Goal: Information Seeking & Learning: Learn about a topic

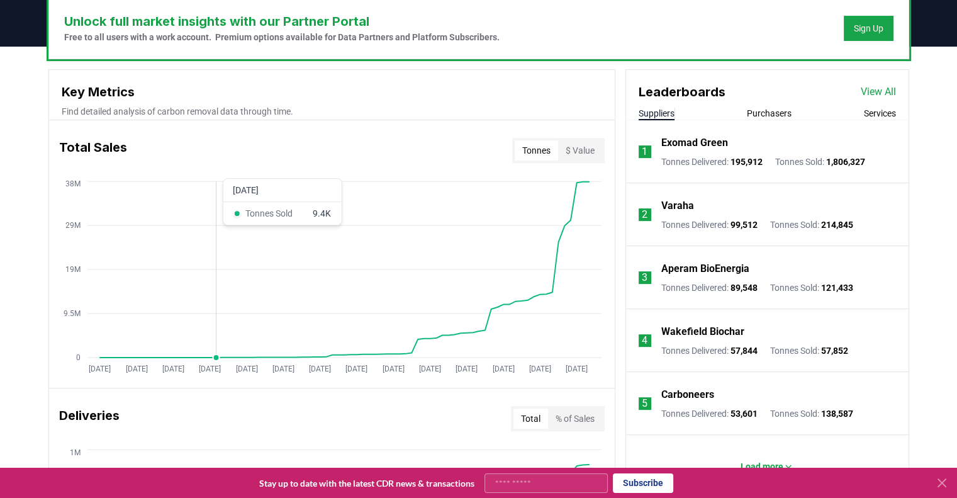
scroll to position [392, 0]
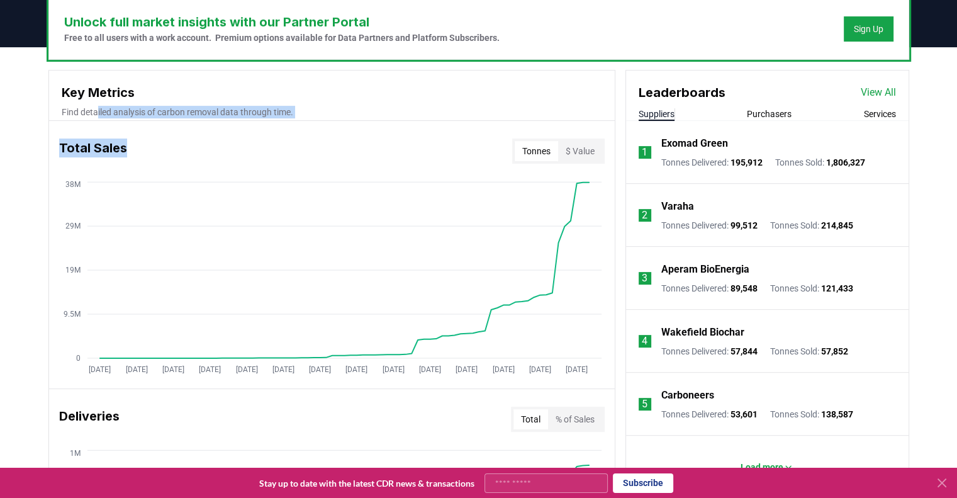
drag, startPoint x: 99, startPoint y: 109, endPoint x: 311, endPoint y: 115, distance: 212.7
click at [311, 115] on p "Find detailed analysis of carbon removal data through time." at bounding box center [332, 112] width 540 height 13
click at [708, 150] on p "Exomad Green" at bounding box center [694, 143] width 67 height 15
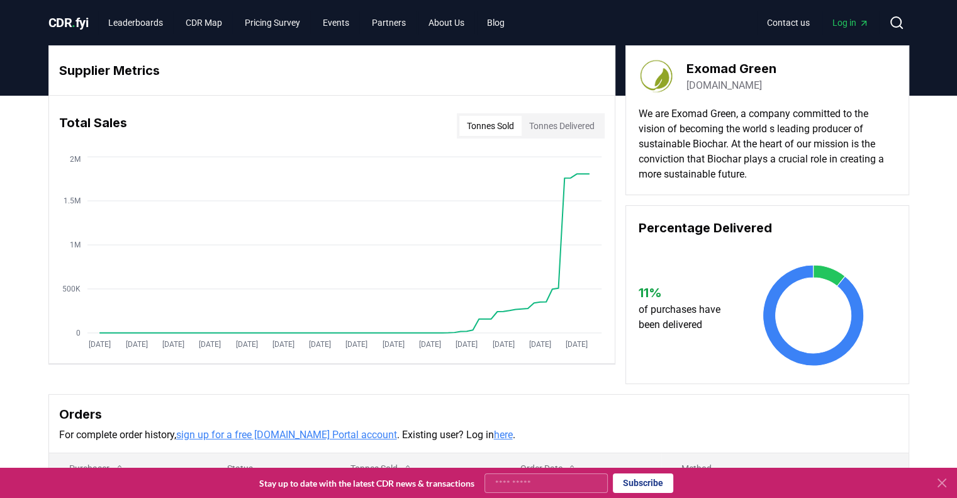
click at [559, 123] on button "Tonnes Delivered" at bounding box center [561, 126] width 81 height 20
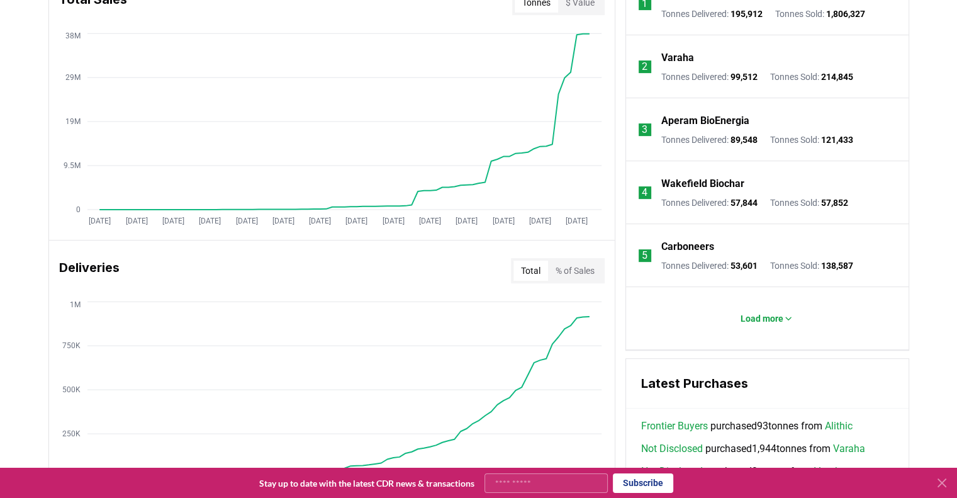
scroll to position [541, 0]
click at [762, 312] on p "Load more" at bounding box center [761, 317] width 43 height 13
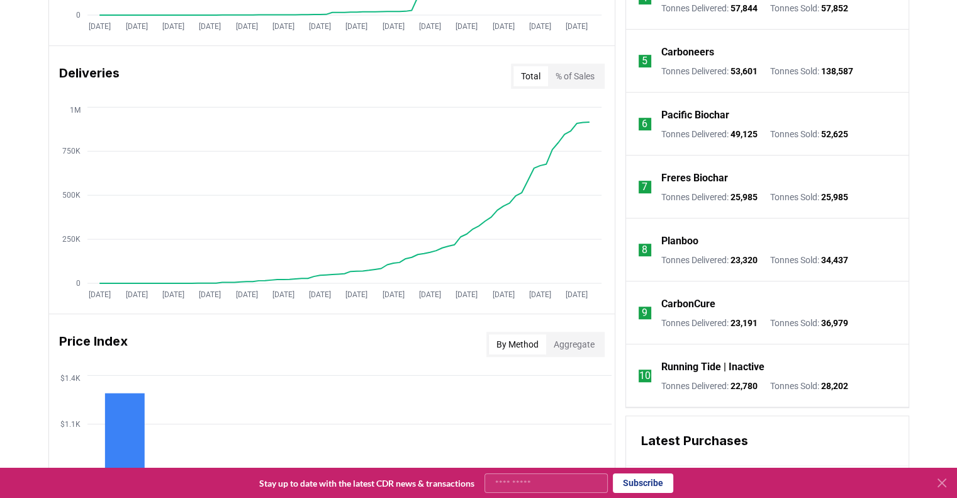
scroll to position [735, 0]
click at [685, 304] on p "CarbonCure" at bounding box center [688, 303] width 54 height 15
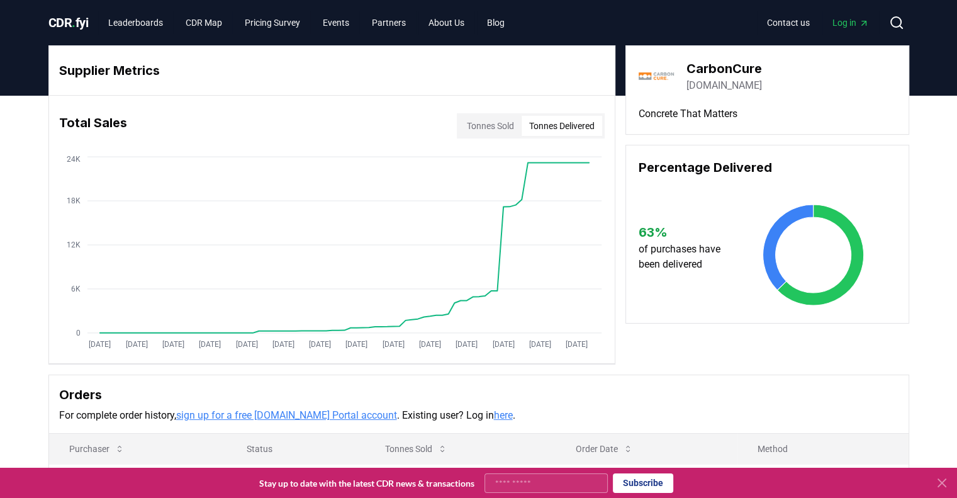
click at [564, 125] on button "Tonnes Delivered" at bounding box center [561, 126] width 81 height 20
click at [476, 128] on button "Tonnes Sold" at bounding box center [490, 126] width 62 height 20
click at [536, 125] on button "Tonnes Delivered" at bounding box center [561, 126] width 81 height 20
click at [164, 14] on link "Leaderboards" at bounding box center [135, 22] width 75 height 23
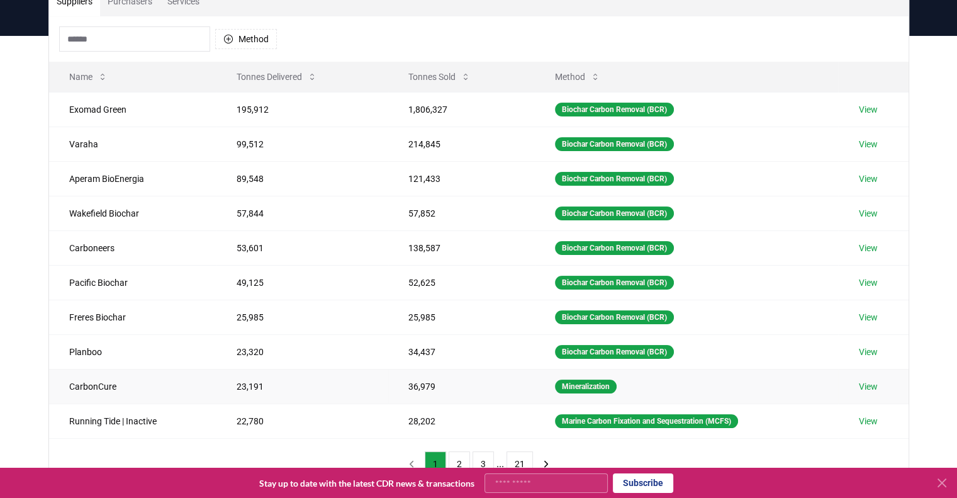
scroll to position [109, 0]
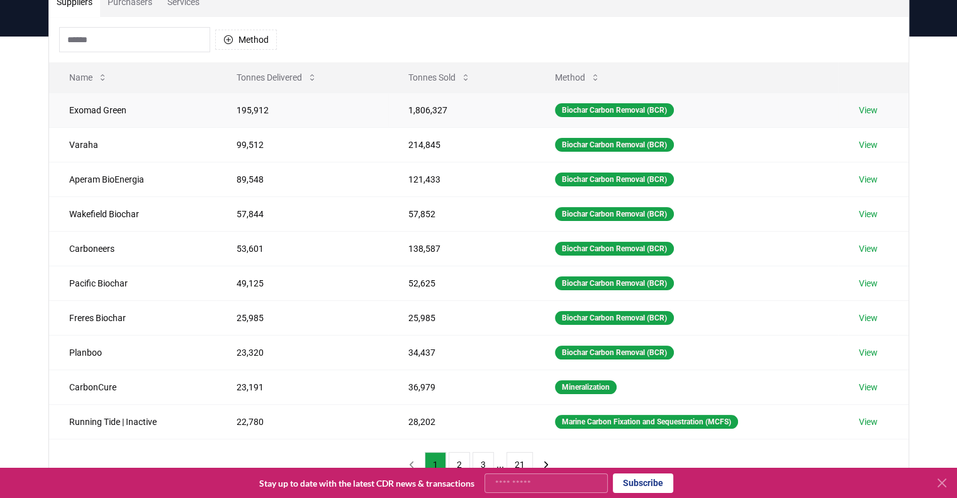
click at [87, 109] on td "Exomad Green" at bounding box center [132, 109] width 167 height 35
click at [164, 106] on td "Exomad Green" at bounding box center [132, 109] width 167 height 35
click at [537, 119] on td "Biochar Carbon Removal (BCR)" at bounding box center [687, 109] width 304 height 35
click at [456, 452] on button "2" at bounding box center [458, 464] width 21 height 25
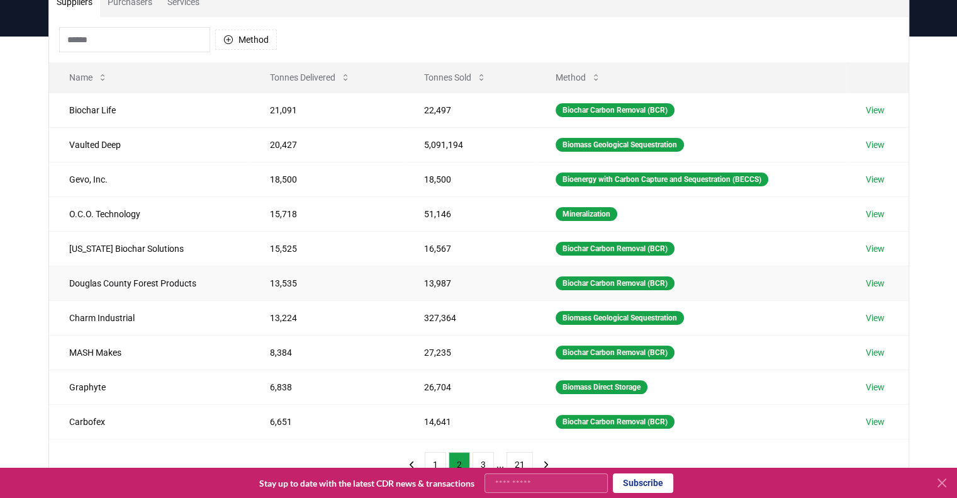
click at [877, 279] on link "View" at bounding box center [874, 283] width 19 height 13
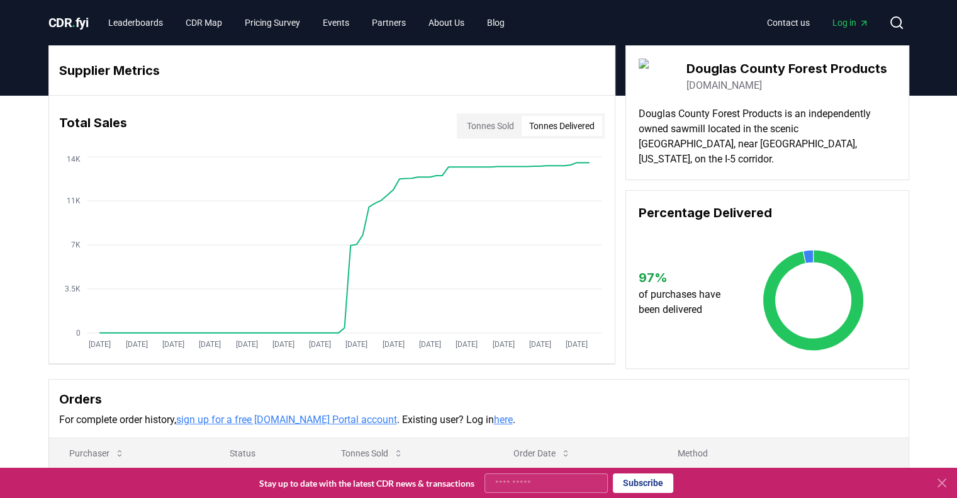
click at [539, 120] on button "Tonnes Delivered" at bounding box center [561, 126] width 81 height 20
click at [475, 120] on button "Tonnes Sold" at bounding box center [490, 126] width 62 height 20
click at [547, 121] on button "Tonnes Delivered" at bounding box center [561, 126] width 81 height 20
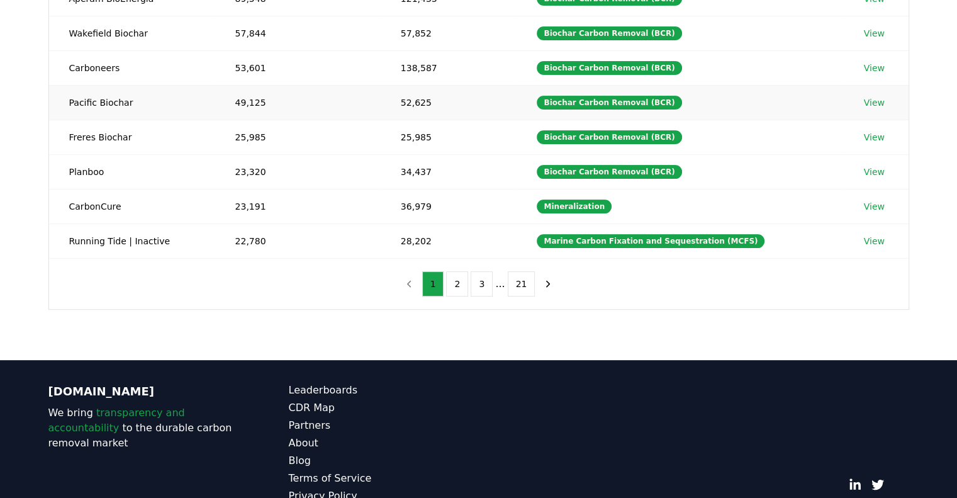
scroll to position [304, 0]
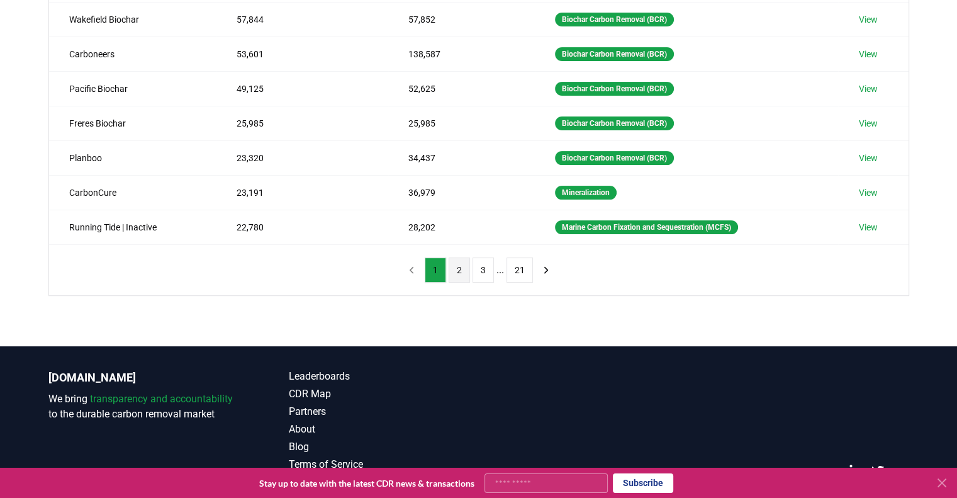
click at [454, 269] on button "2" at bounding box center [458, 269] width 21 height 25
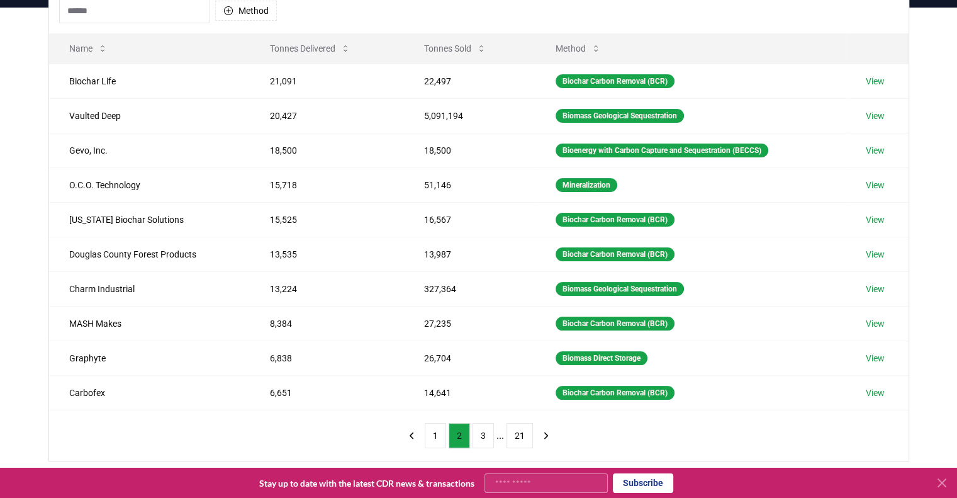
scroll to position [138, 0]
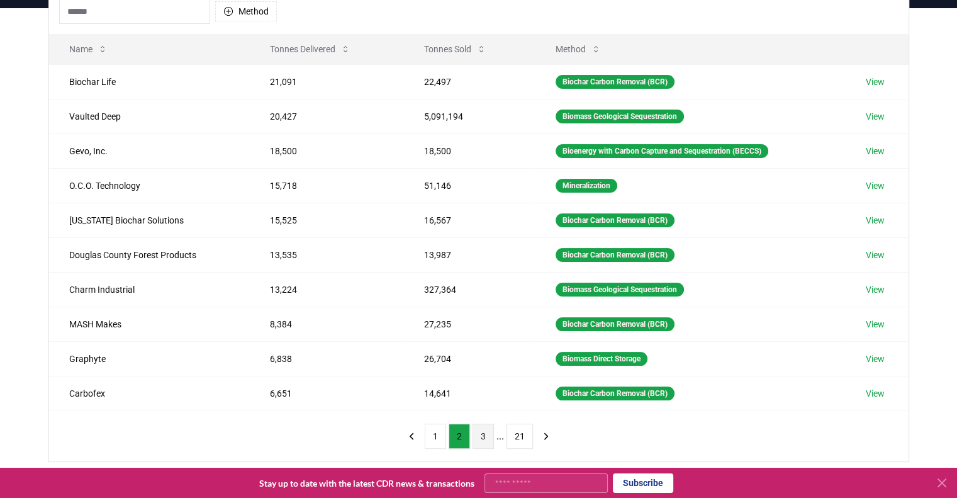
click at [479, 431] on button "3" at bounding box center [482, 435] width 21 height 25
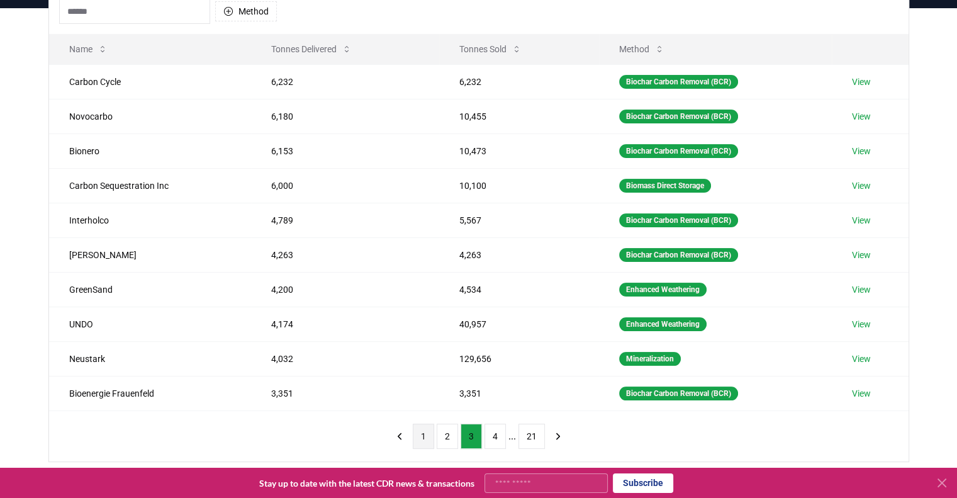
click at [425, 432] on button "1" at bounding box center [423, 435] width 21 height 25
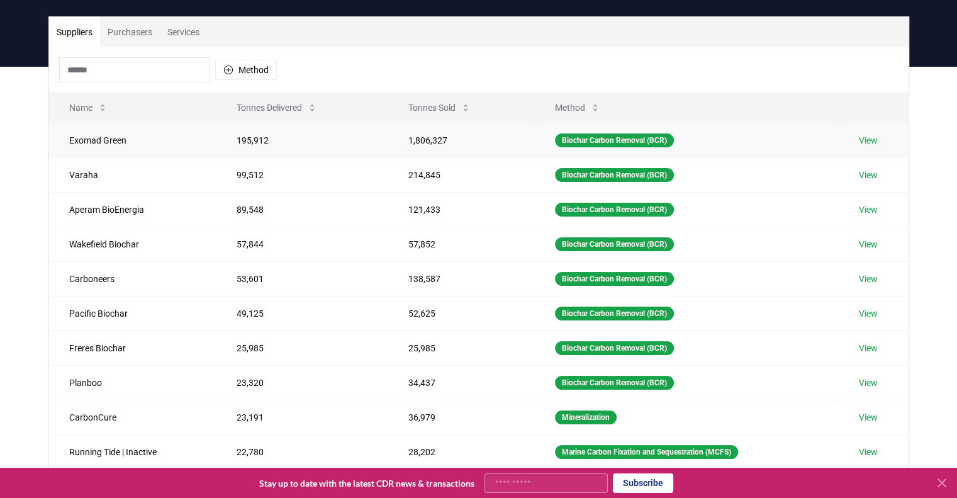
scroll to position [0, 0]
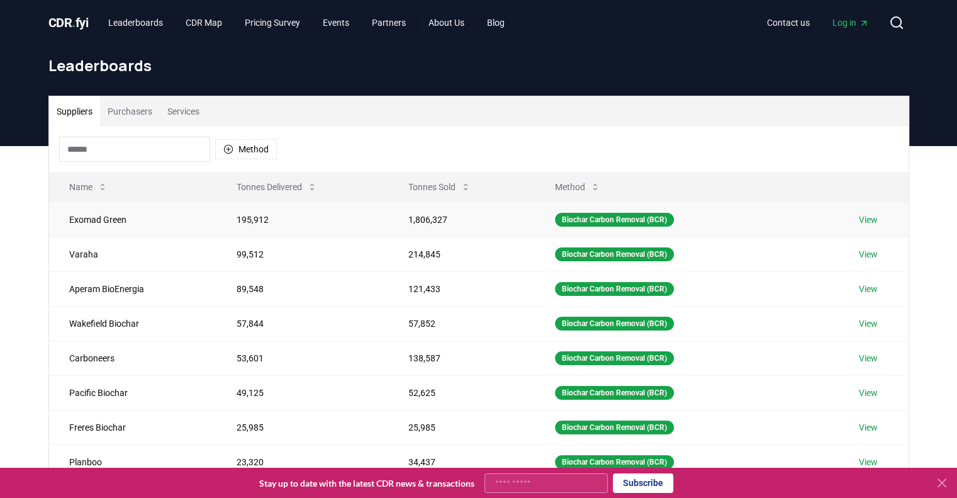
click at [101, 216] on td "Exomad Green" at bounding box center [132, 219] width 167 height 35
click at [860, 221] on td "View" at bounding box center [873, 219] width 70 height 35
click at [865, 221] on link "View" at bounding box center [867, 219] width 19 height 13
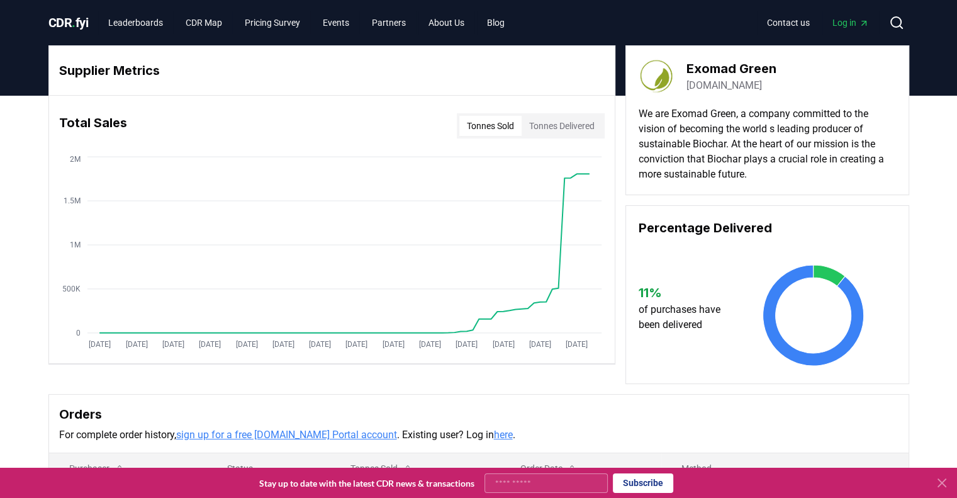
click at [554, 129] on button "Tonnes Delivered" at bounding box center [561, 126] width 81 height 20
click at [479, 130] on button "Tonnes Sold" at bounding box center [490, 126] width 62 height 20
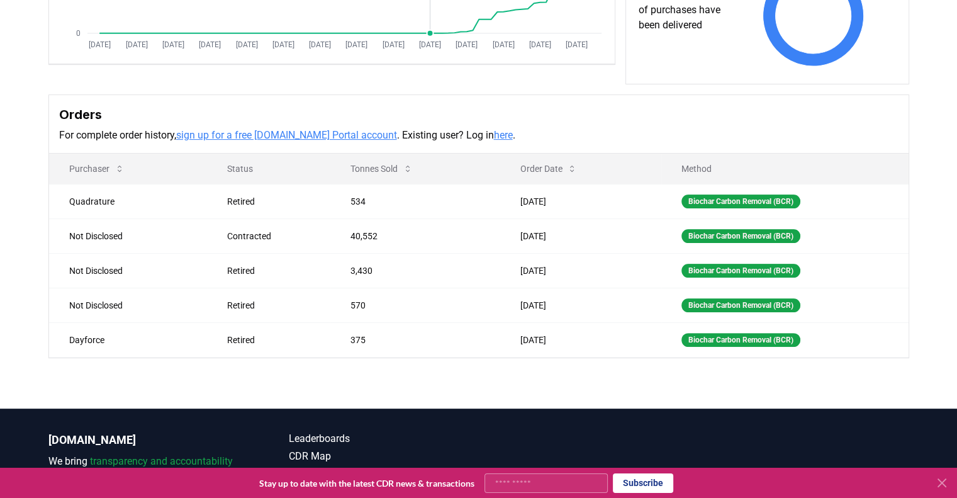
scroll to position [309, 0]
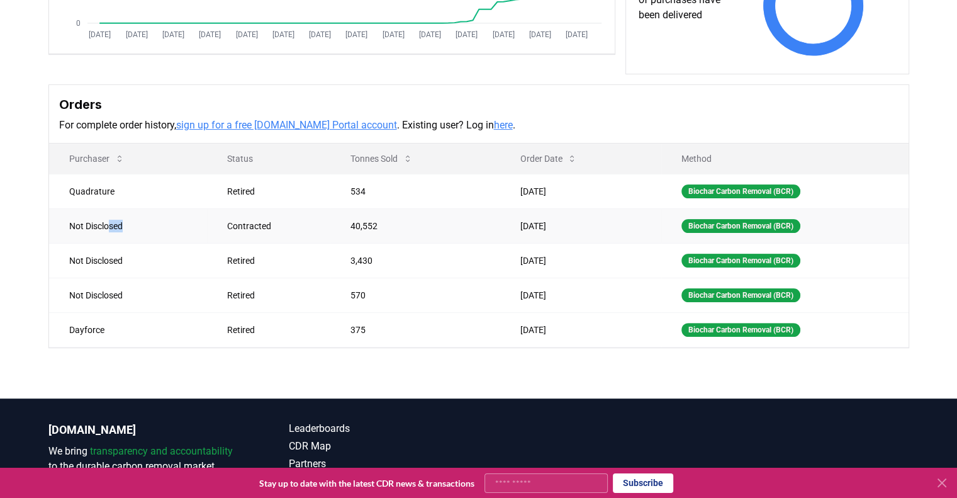
drag, startPoint x: 109, startPoint y: 223, endPoint x: 145, endPoint y: 218, distance: 35.6
click at [145, 218] on td "Not Disclosed" at bounding box center [128, 225] width 159 height 35
click at [88, 223] on td "Not Disclosed" at bounding box center [128, 225] width 159 height 35
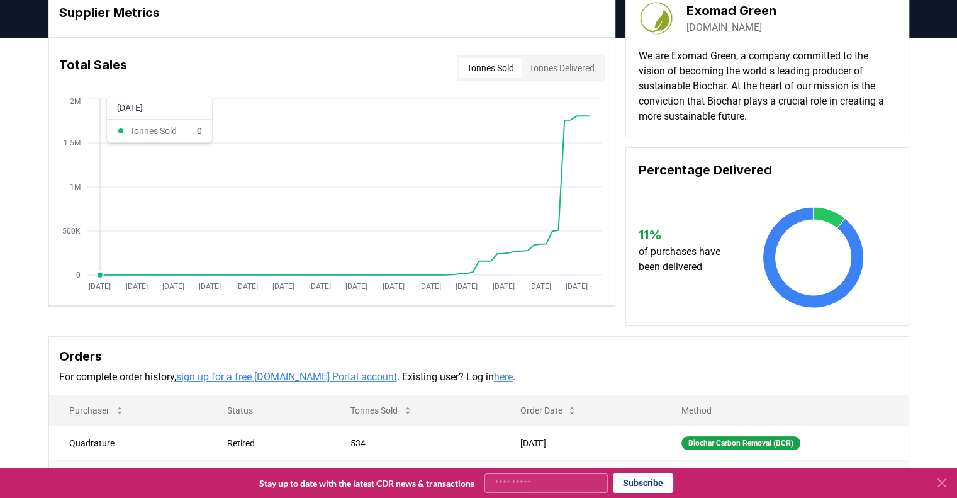
scroll to position [0, 0]
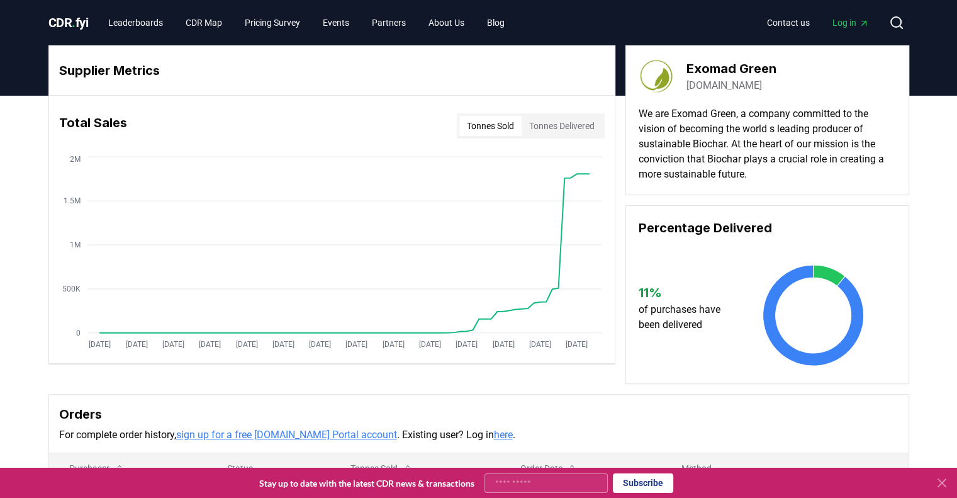
click at [717, 87] on link "[DOMAIN_NAME]" at bounding box center [723, 85] width 75 height 15
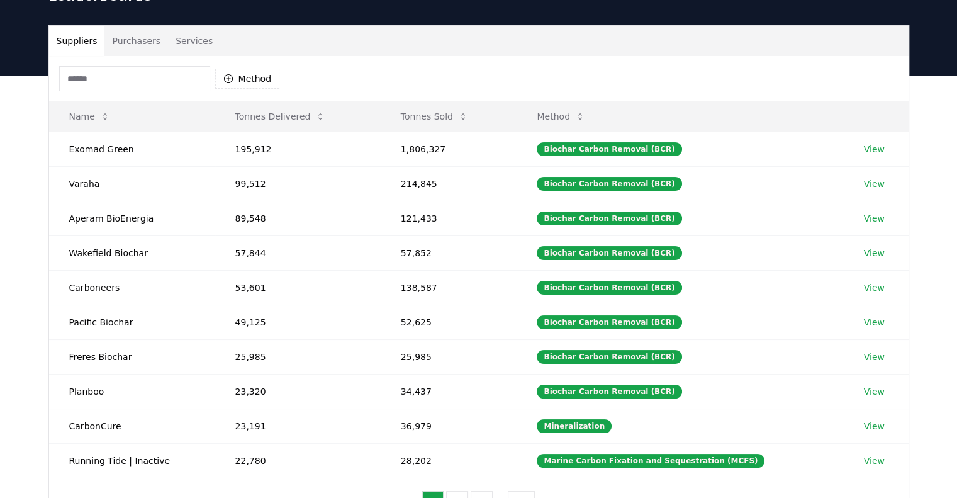
scroll to position [70, 0]
